Goal: Navigation & Orientation: Find specific page/section

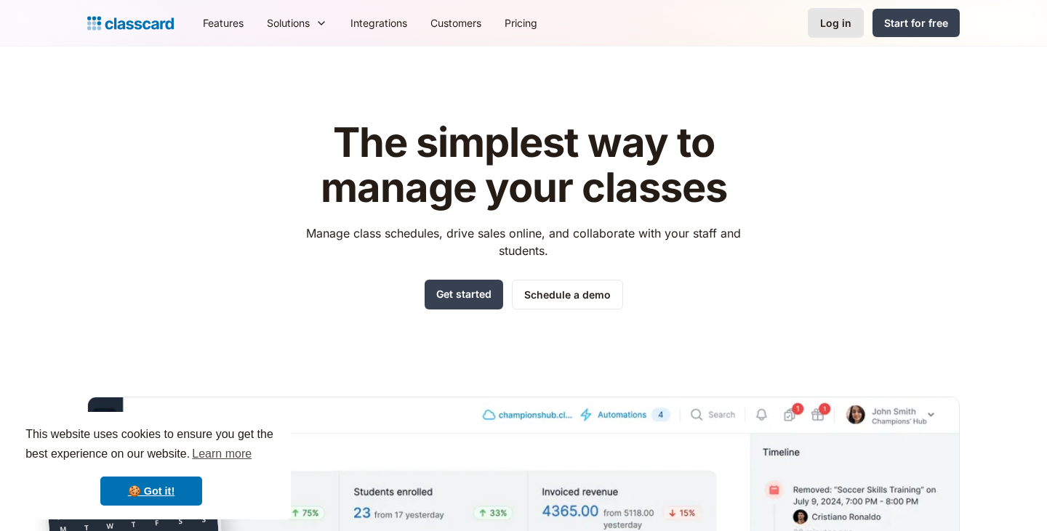
click at [842, 20] on div "Log in" at bounding box center [835, 22] width 31 height 15
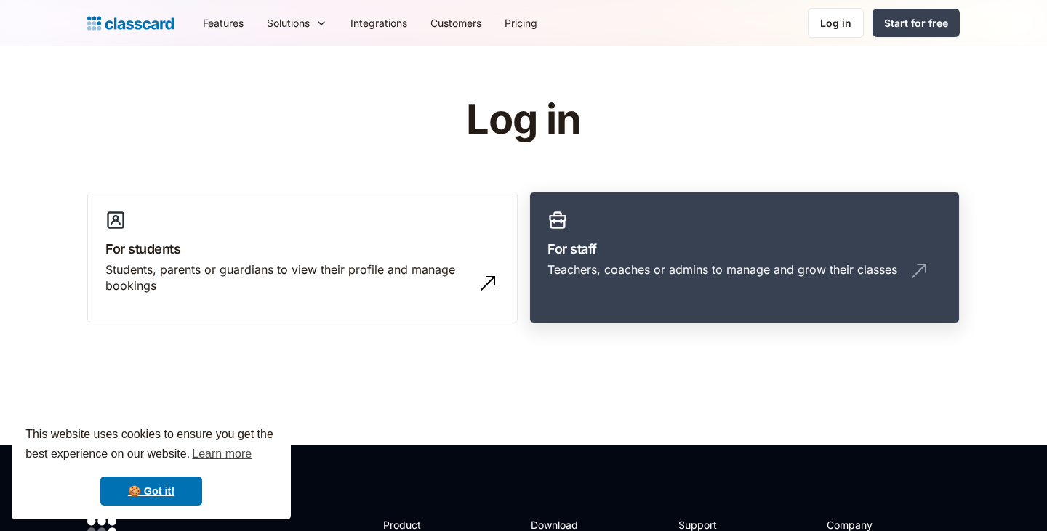
click at [642, 239] on h3 "For staff" at bounding box center [744, 249] width 394 height 20
